Goal: Task Accomplishment & Management: Use online tool/utility

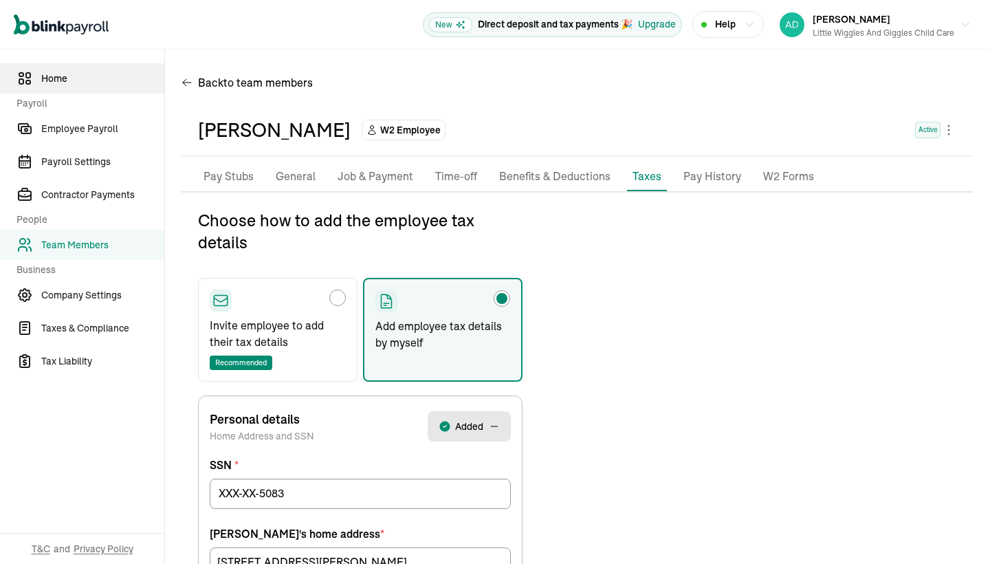
scroll to position [162, 0]
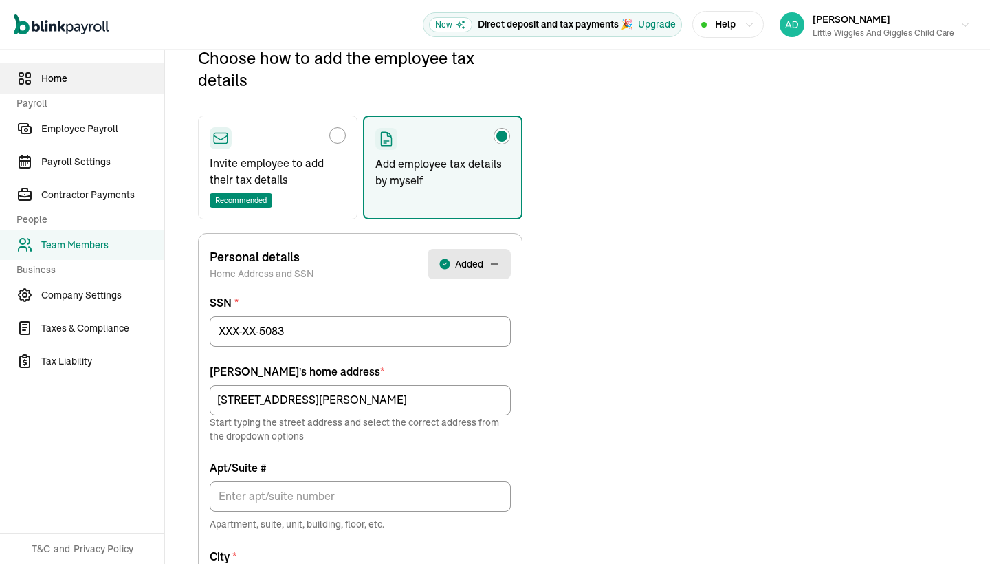
click at [53, 78] on span "Home" at bounding box center [102, 79] width 123 height 14
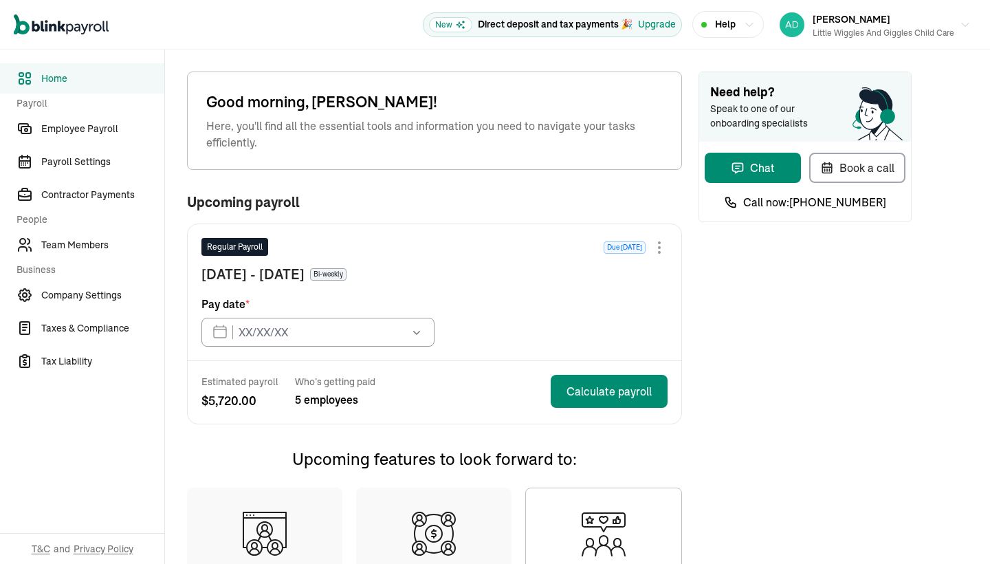
type input "[DATE]"
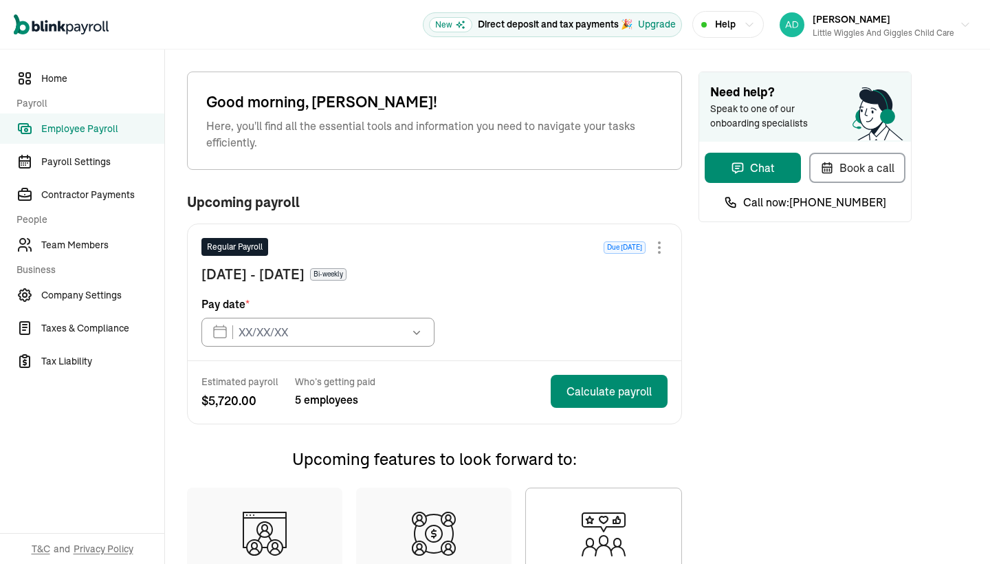
type input "[DATE]"
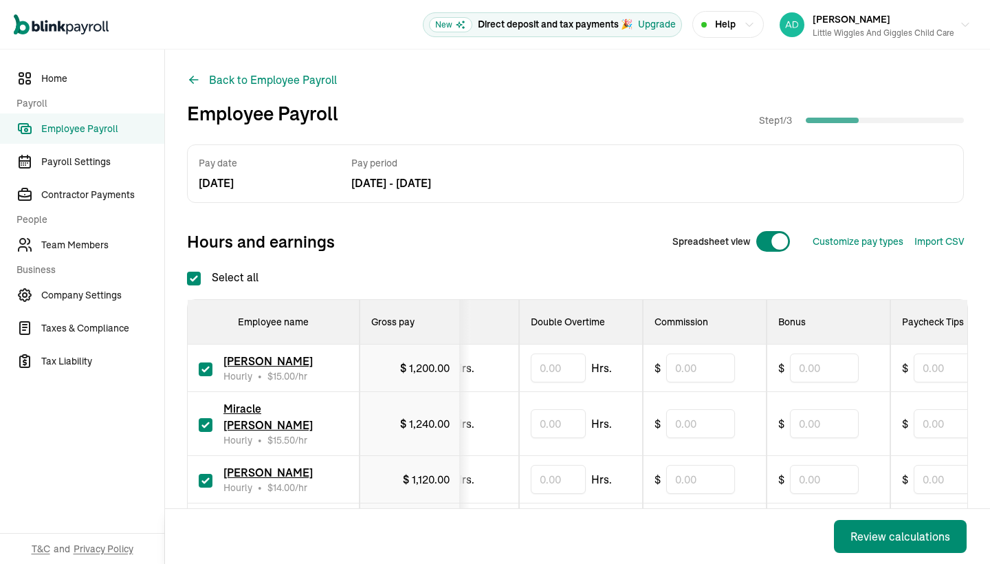
scroll to position [0, 472]
click at [204, 419] on input "checkbox" at bounding box center [206, 425] width 14 height 14
checkbox input "false"
type input "0.00"
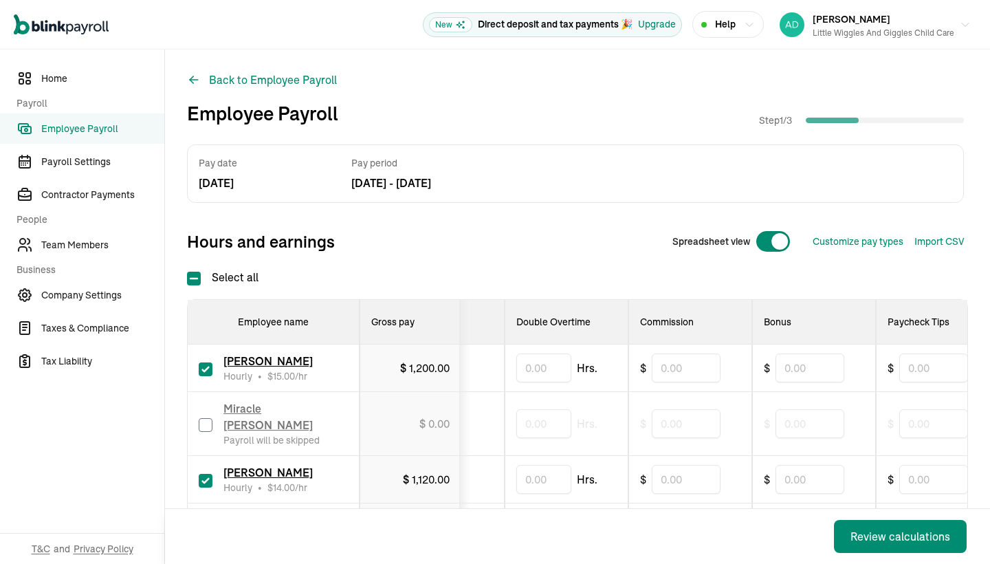
click at [208, 474] on input "checkbox" at bounding box center [206, 481] width 14 height 14
checkbox input "false"
type input "0.00"
click at [206, 519] on label at bounding box center [206, 527] width 14 height 17
click at [206, 521] on input "checkbox" at bounding box center [206, 528] width 14 height 14
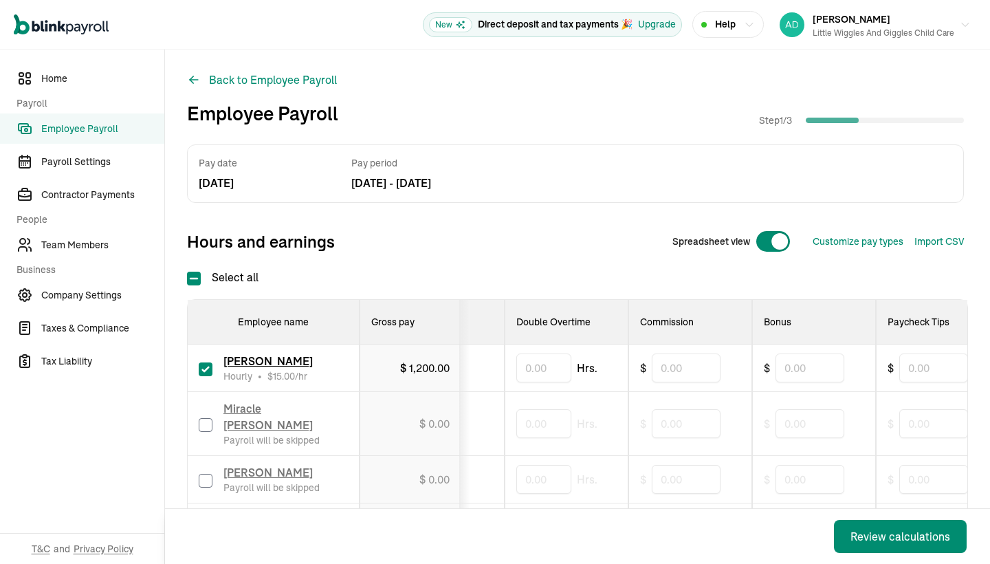
checkbox input "false"
type input "0.00"
click at [510, 240] on div "Hours and earnings Spreadsheet view Customize pay types Import CSV 1 Upload 2 M…" at bounding box center [575, 241] width 777 height 33
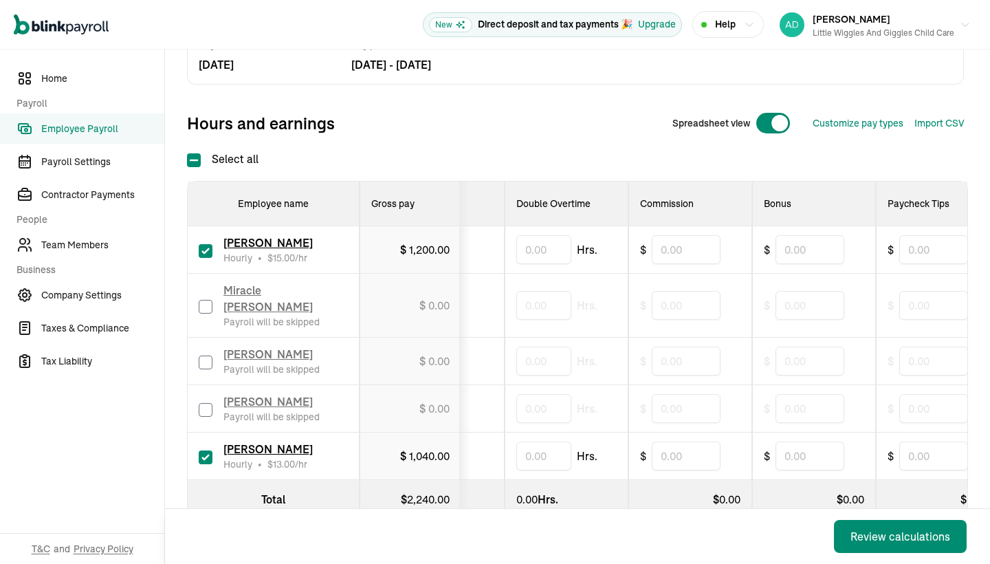
scroll to position [121, 0]
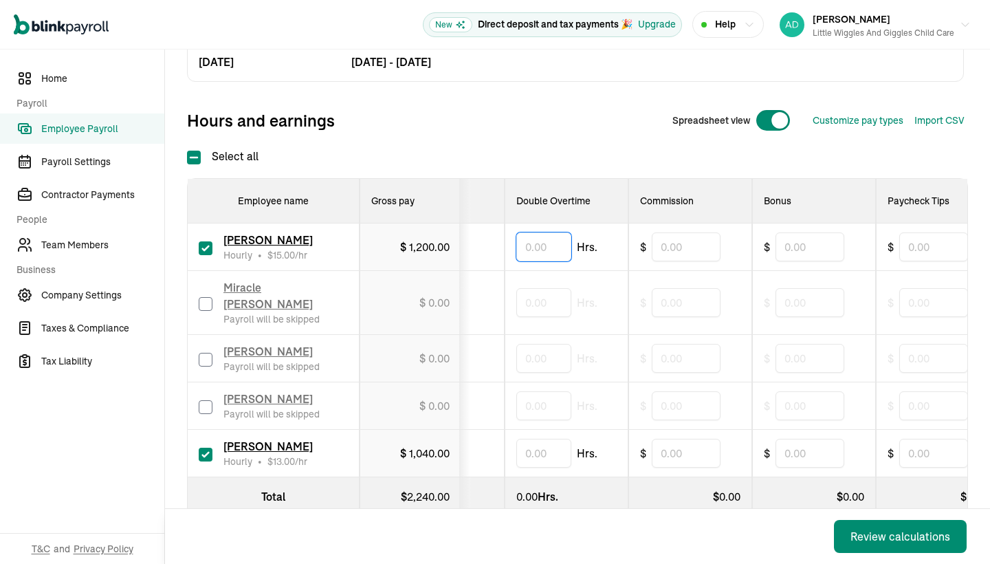
click at [552, 238] on input "text" at bounding box center [543, 246] width 55 height 29
type input "55.5"
click at [528, 446] on input "text" at bounding box center [543, 453] width 55 height 29
type input "19.5"
click at [878, 540] on div "Review calculations" at bounding box center [901, 536] width 100 height 17
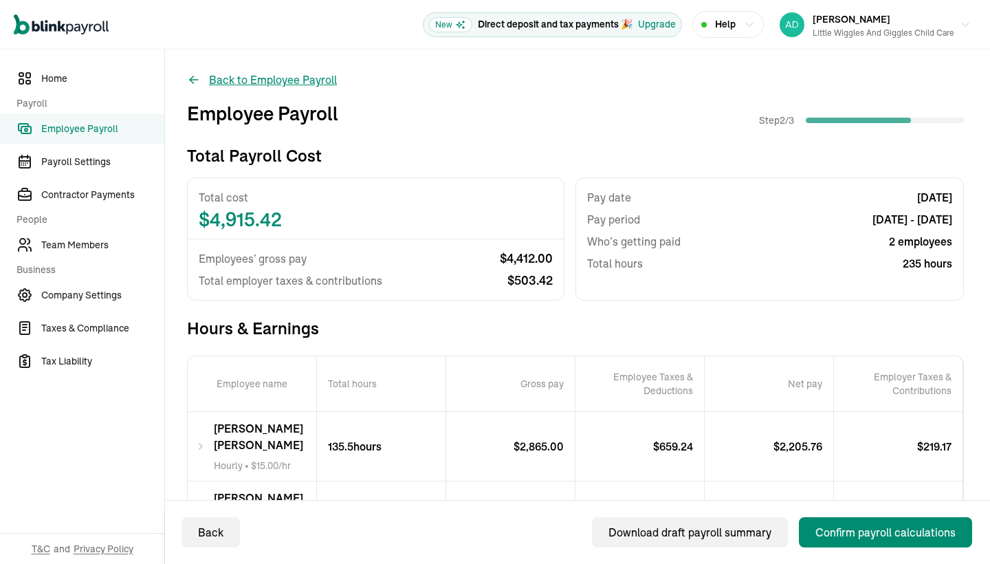
click at [256, 81] on button "Back to Employee Payroll" at bounding box center [262, 80] width 150 height 17
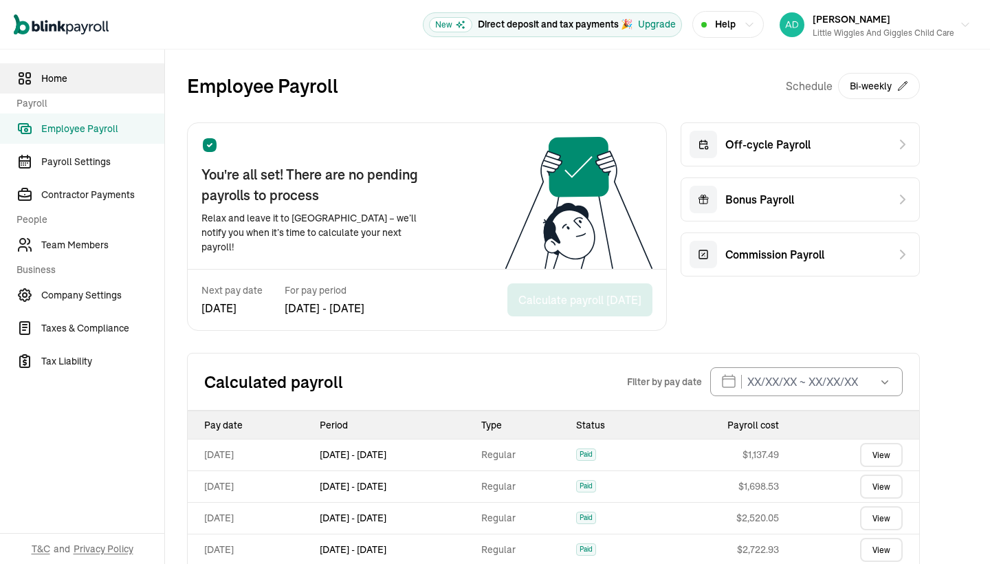
click at [62, 74] on span "Home" at bounding box center [102, 79] width 123 height 14
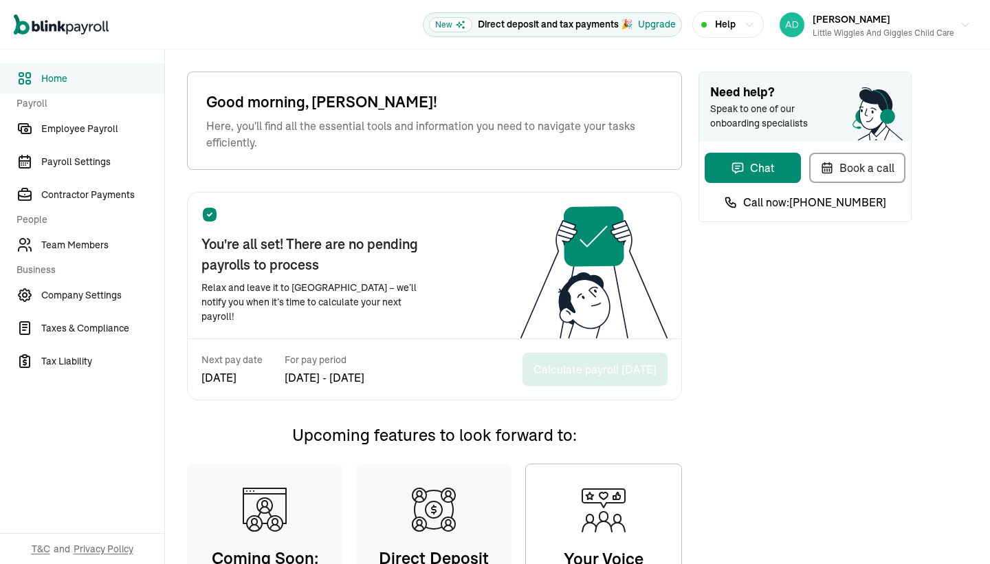
click at [56, 77] on span "Home" at bounding box center [102, 79] width 123 height 14
click at [466, 380] on div "Next pay date [DATE] For pay period [DATE] - [DATE] Calculate payroll [DATE]" at bounding box center [435, 369] width 494 height 61
click at [88, 129] on span "Employee Payroll" at bounding box center [102, 129] width 123 height 14
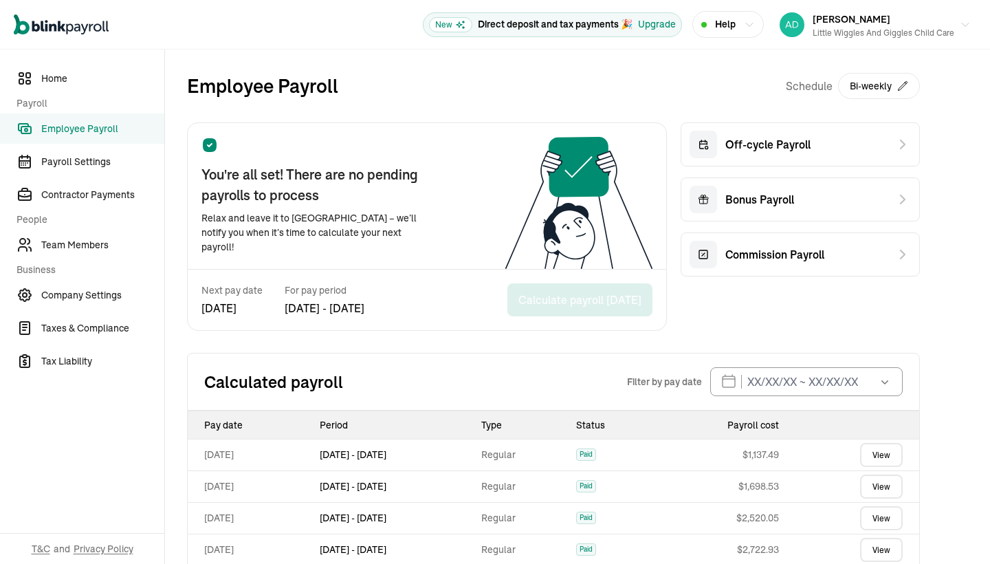
click at [205, 146] on icon at bounding box center [210, 145] width 14 height 14
click at [80, 157] on span "Payroll Settings" at bounding box center [102, 162] width 123 height 14
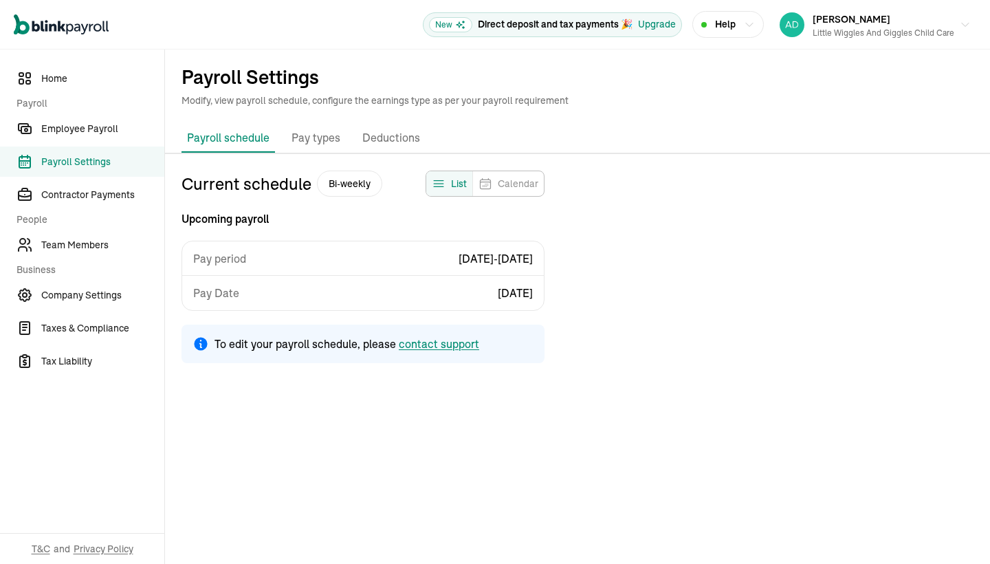
click at [237, 140] on p "Payroll schedule" at bounding box center [228, 137] width 83 height 17
click at [316, 134] on p "Pay types" at bounding box center [316, 138] width 49 height 18
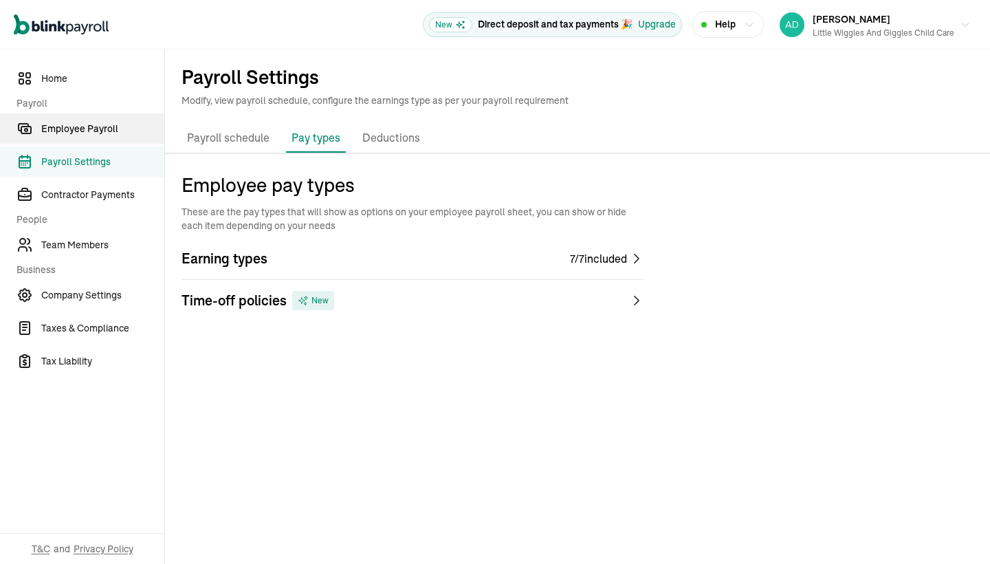
click at [69, 126] on span "Employee Payroll" at bounding box center [102, 129] width 123 height 14
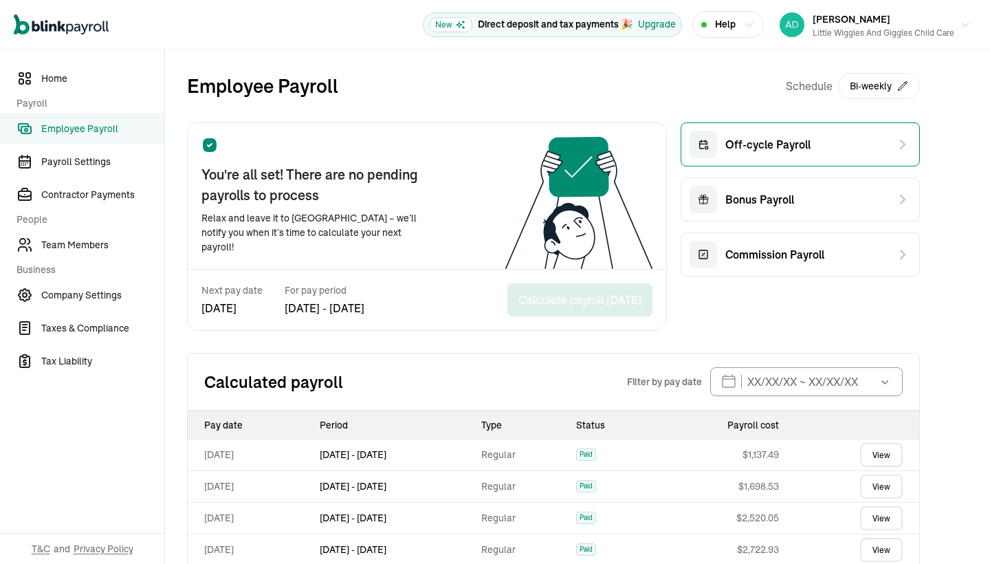
click at [834, 145] on div "Off-cycle Payroll" at bounding box center [800, 144] width 239 height 44
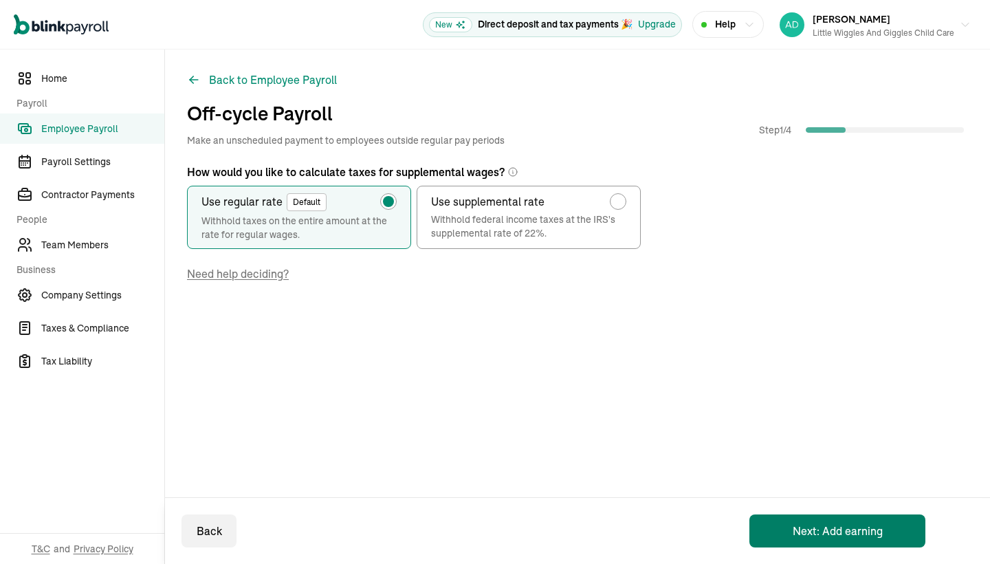
click at [847, 535] on button "Next: Add earning" at bounding box center [838, 530] width 176 height 33
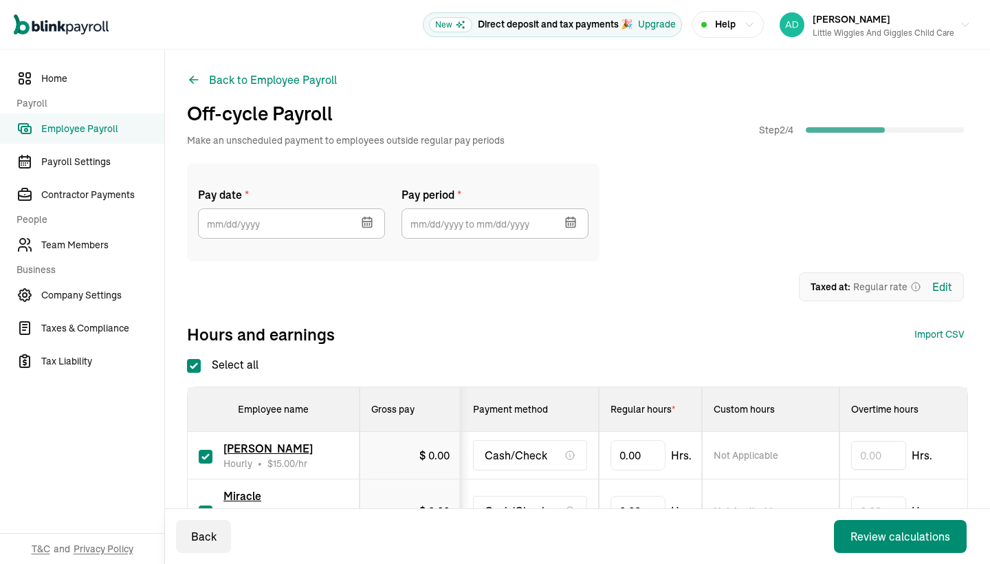
checkbox input "true"
type input "55.5"
click at [680, 297] on div "1 Upload 2 Map Columns 3 Map Employees Drop your file here or Browse files Expe…" at bounding box center [575, 286] width 777 height 29
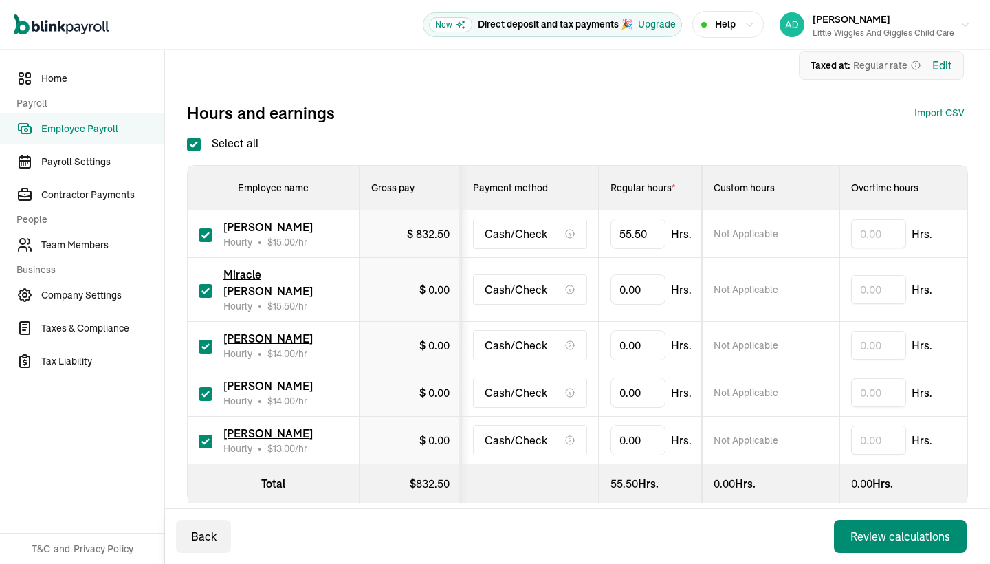
scroll to position [0, 0]
click at [207, 284] on input "checkbox" at bounding box center [206, 291] width 14 height 14
checkbox input "false"
click at [204, 340] on input "checkbox" at bounding box center [206, 347] width 14 height 14
checkbox input "false"
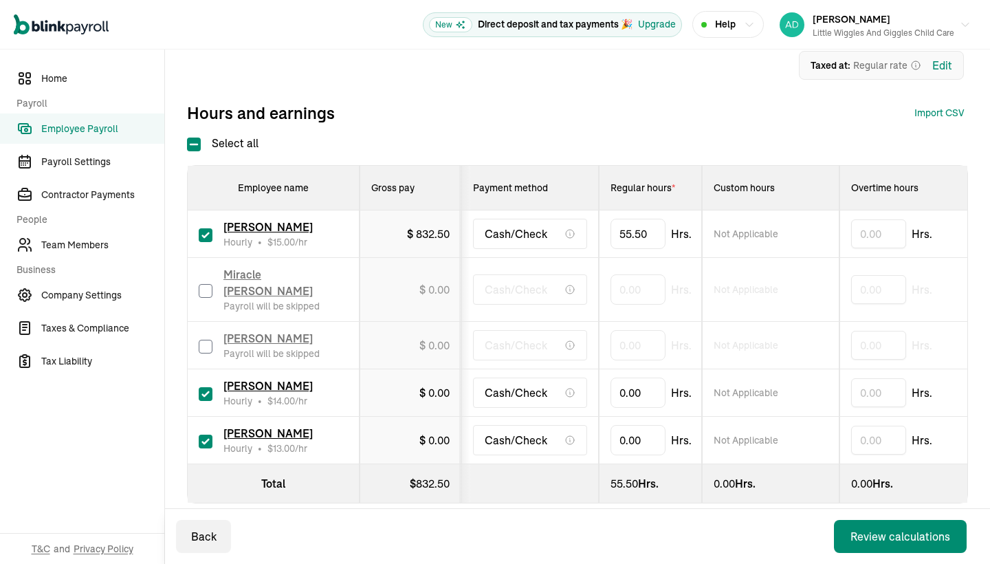
drag, startPoint x: 202, startPoint y: 371, endPoint x: 213, endPoint y: 371, distance: 11.7
click at [202, 387] on input "checkbox" at bounding box center [206, 394] width 14 height 14
checkbox input "false"
type input "19.5"
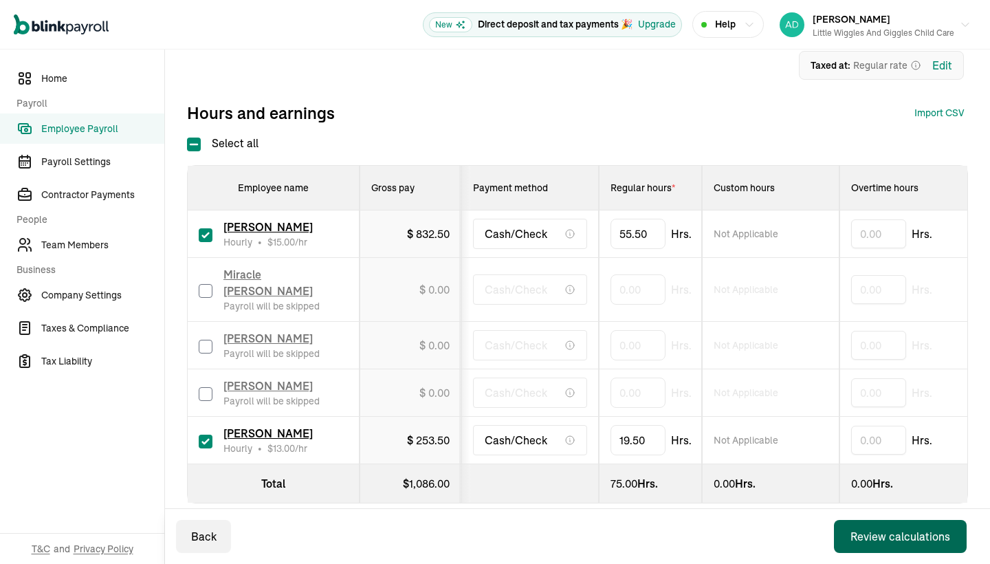
click at [920, 539] on div "Review calculations" at bounding box center [901, 536] width 100 height 17
click at [897, 534] on div "Review calculations" at bounding box center [901, 536] width 100 height 17
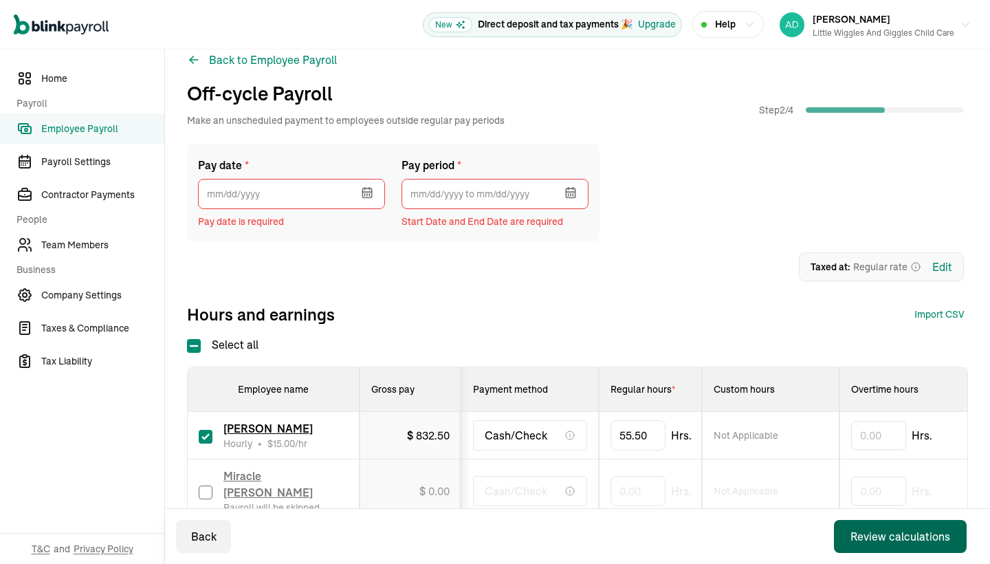
scroll to position [17, 0]
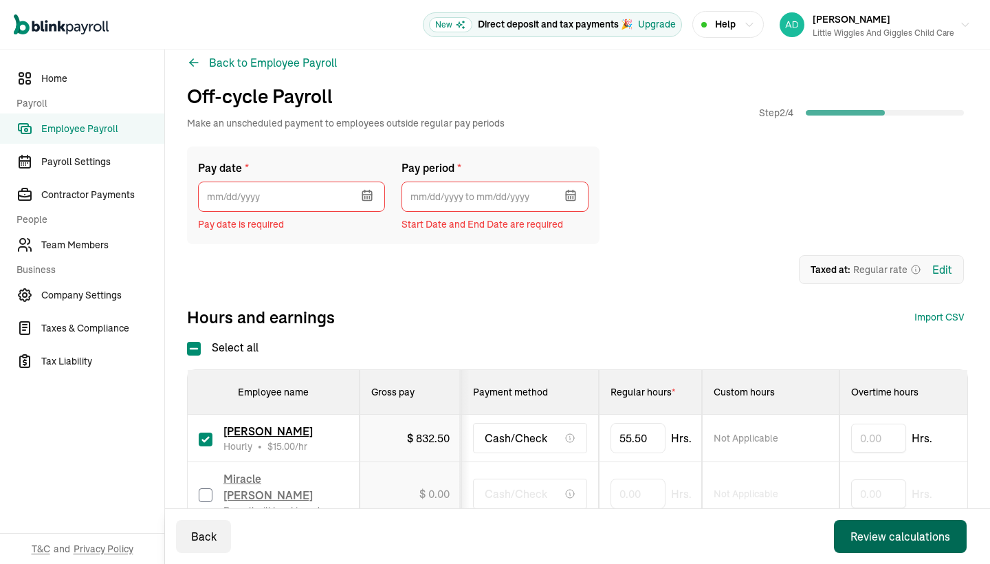
click at [369, 190] on icon "button" at bounding box center [367, 195] width 14 height 14
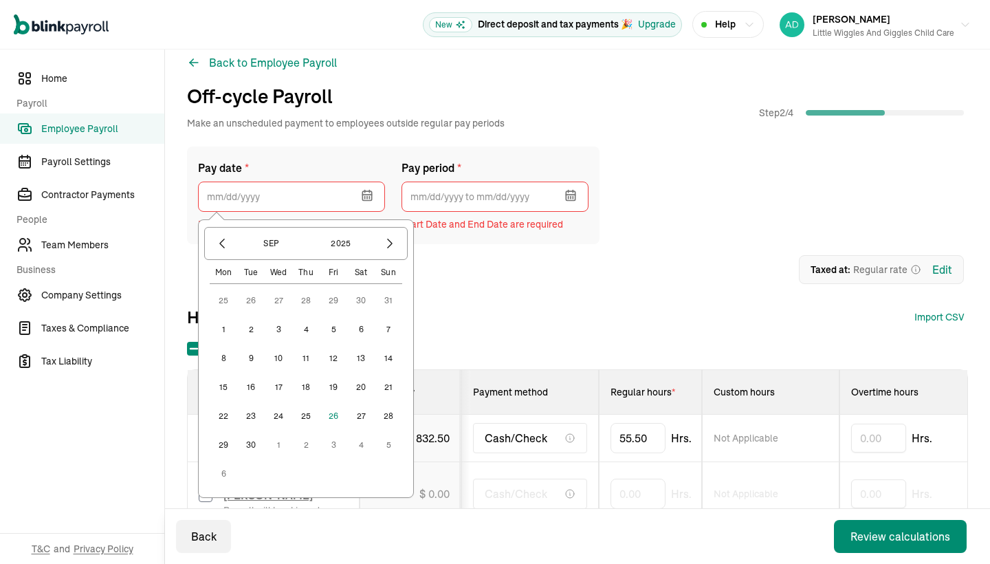
click at [224, 445] on button "29" at bounding box center [224, 445] width 28 height 28
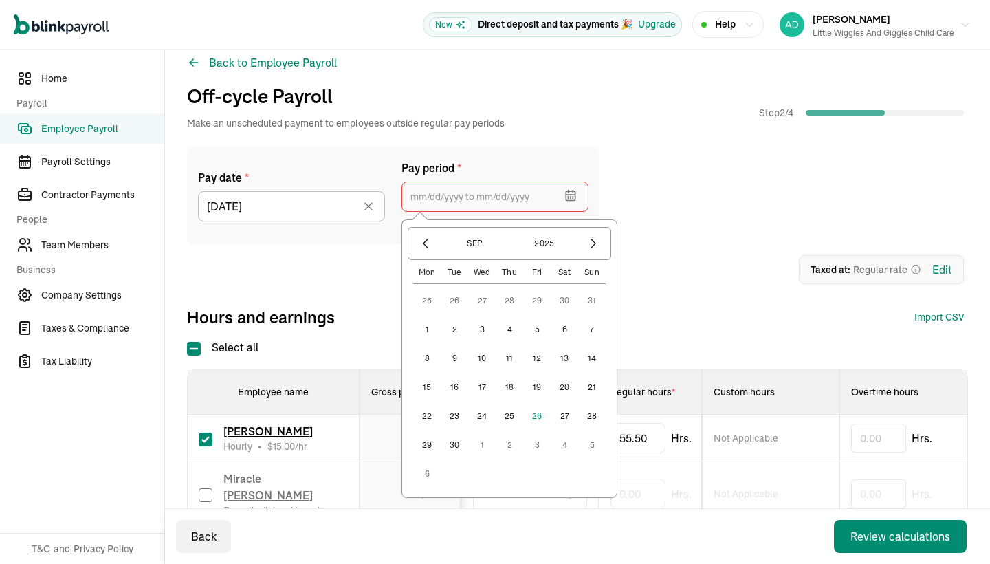
click at [456, 201] on input "text" at bounding box center [495, 197] width 187 height 30
drag, startPoint x: 457, startPoint y: 385, endPoint x: 430, endPoint y: 386, distance: 27.5
click at [431, 386] on div "25 26 27 28 29 30 31 1 2 3 4 5 6 7 8 9 10 11 12 13 14 15 16 17 18 19 20 21 22 2…" at bounding box center [509, 387] width 193 height 201
click at [430, 386] on button "15" at bounding box center [427, 387] width 28 height 28
click at [429, 386] on button "15" at bounding box center [427, 387] width 28 height 28
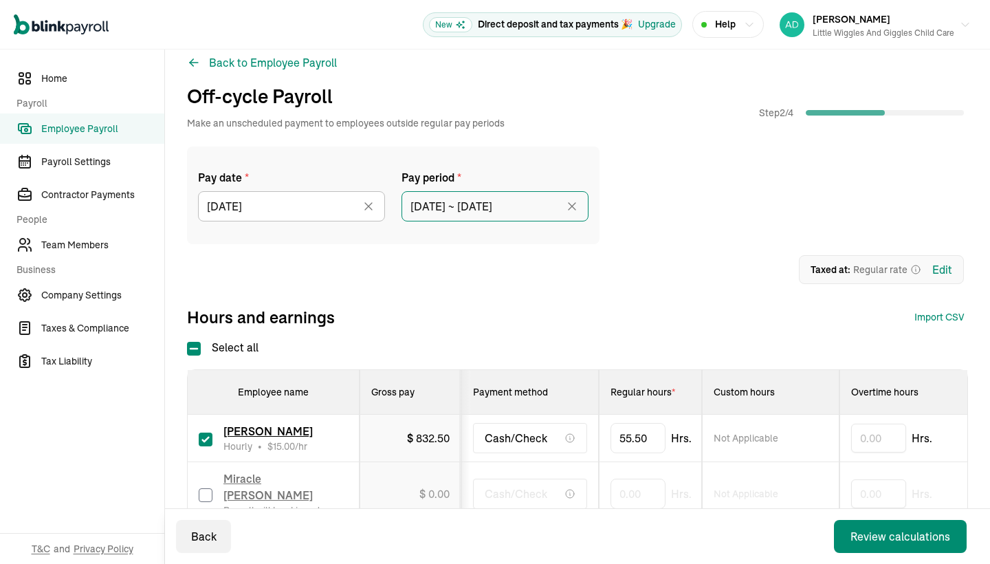
click at [548, 205] on input "[DATE] ~ [DATE]" at bounding box center [495, 206] width 187 height 30
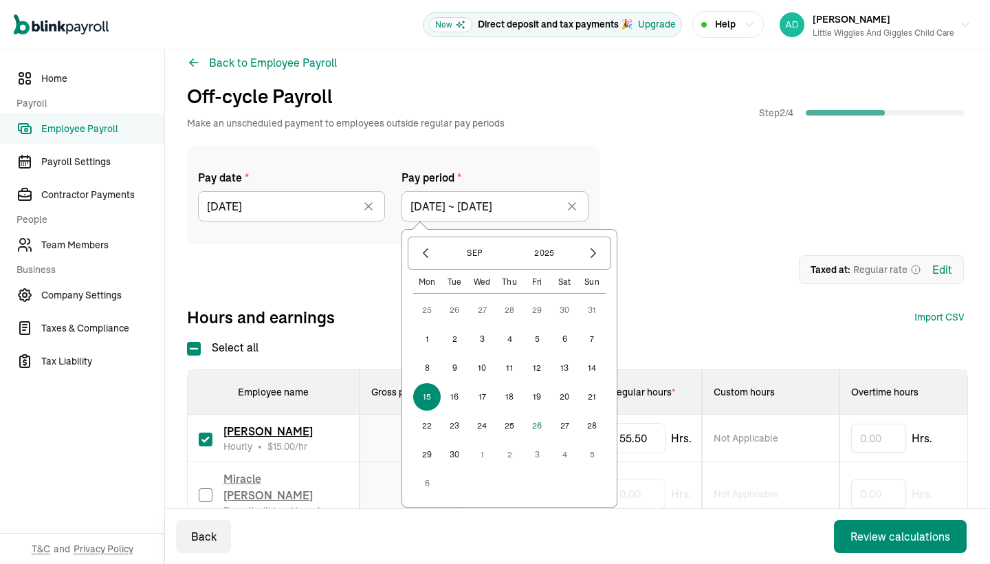
click at [540, 424] on button "26" at bounding box center [537, 426] width 28 height 28
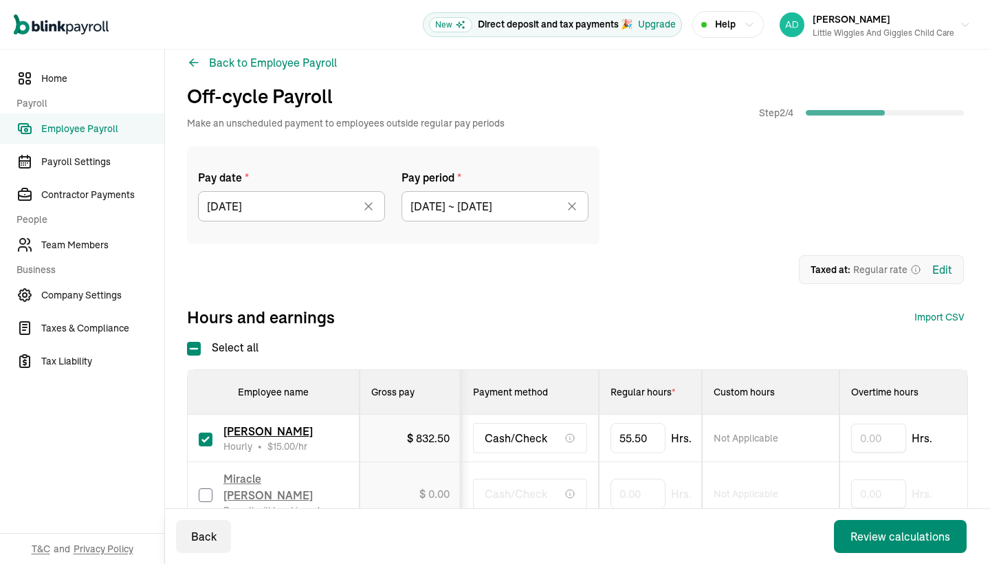
click at [749, 325] on div "Hours and earnings Import CSV 1 Upload 2 Map Columns 3 Map Employees Drop your …" at bounding box center [575, 317] width 777 height 22
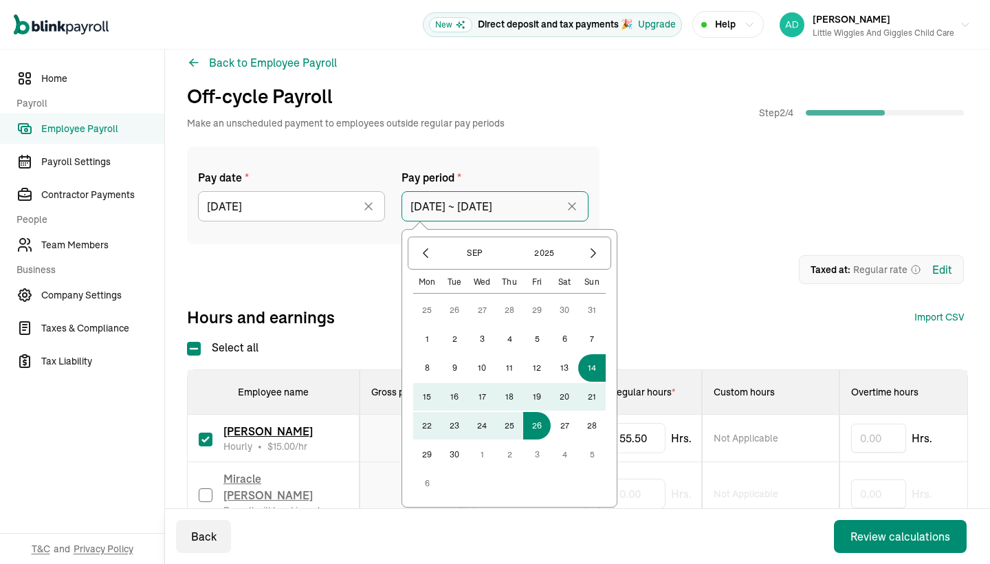
click at [552, 208] on input "[DATE] ~ [DATE]" at bounding box center [495, 206] width 187 height 30
click at [424, 393] on button "15" at bounding box center [427, 397] width 28 height 28
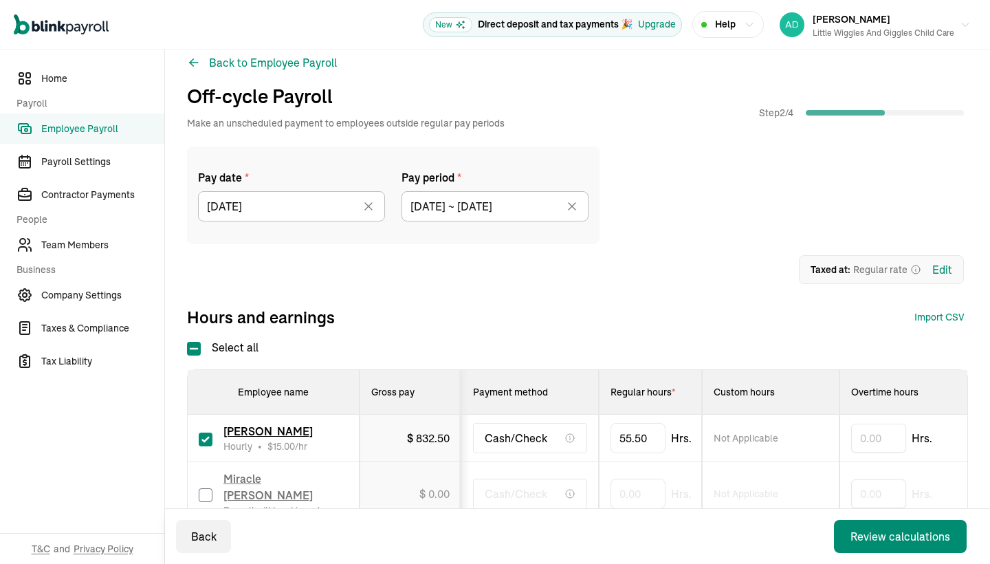
type input "[DATE] ~ [DATE]"
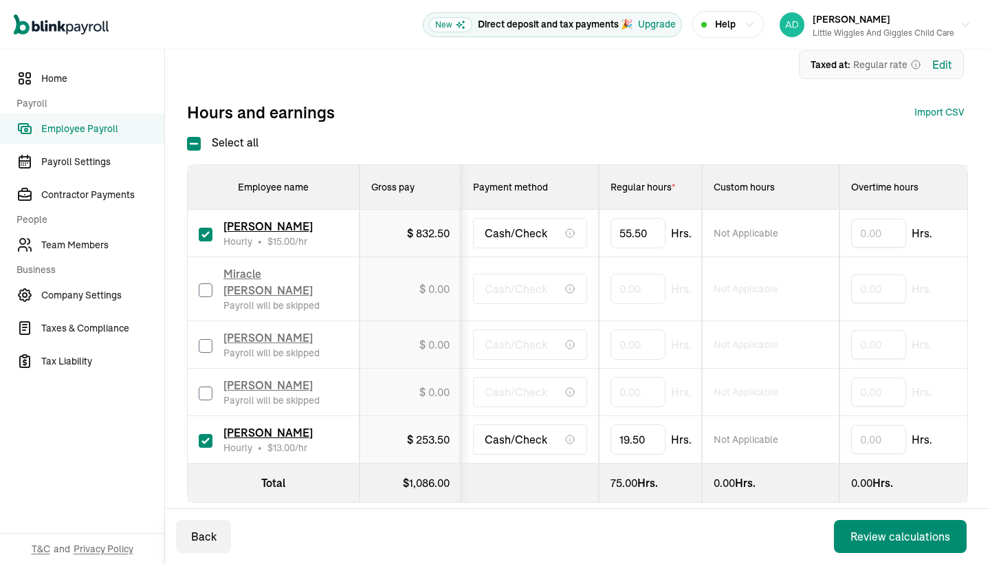
scroll to position [221, 0]
click at [867, 536] on div "Review calculations" at bounding box center [901, 536] width 100 height 17
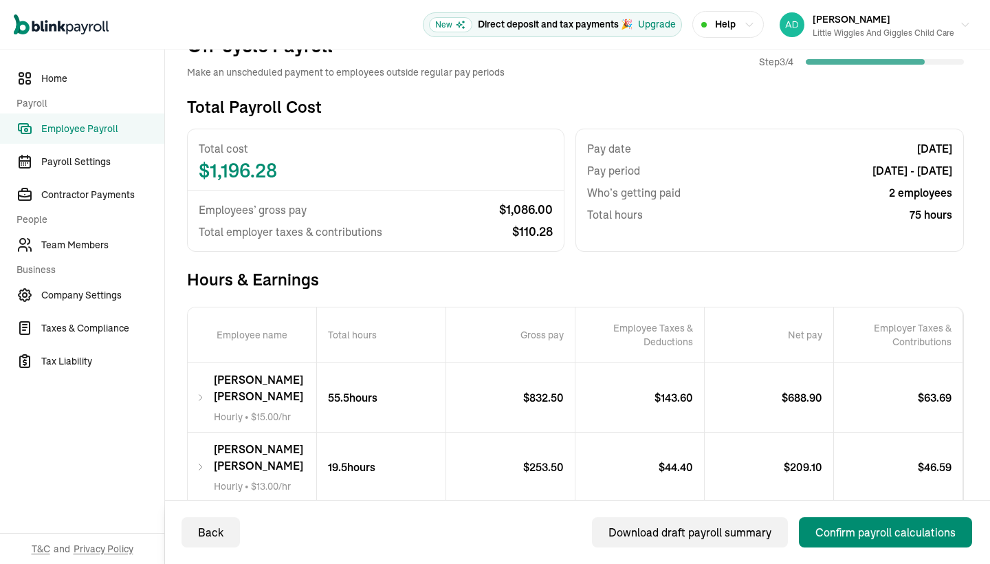
scroll to position [118, 0]
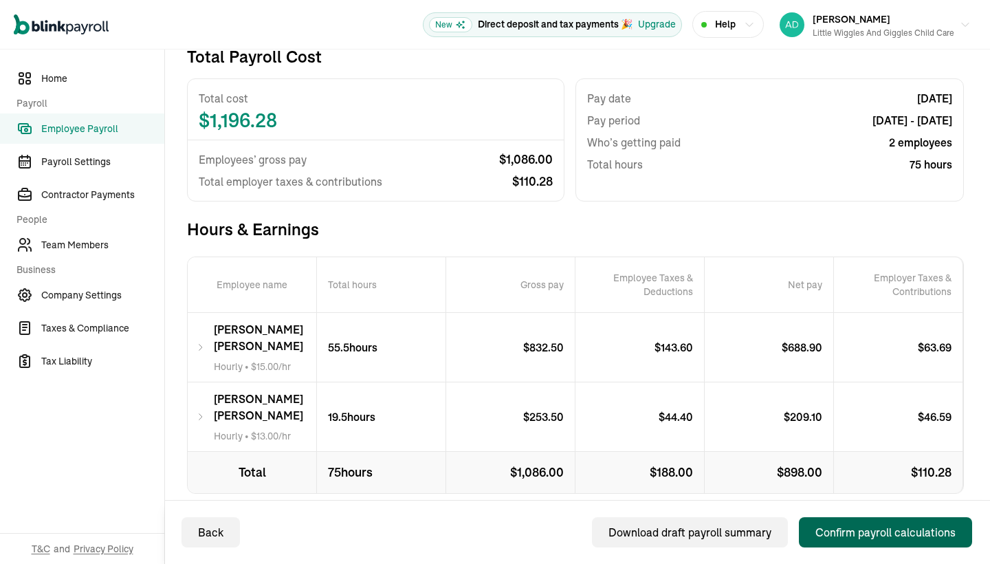
click at [860, 530] on div "Confirm payroll calculations" at bounding box center [886, 532] width 140 height 17
